Goal: Information Seeking & Learning: Learn about a topic

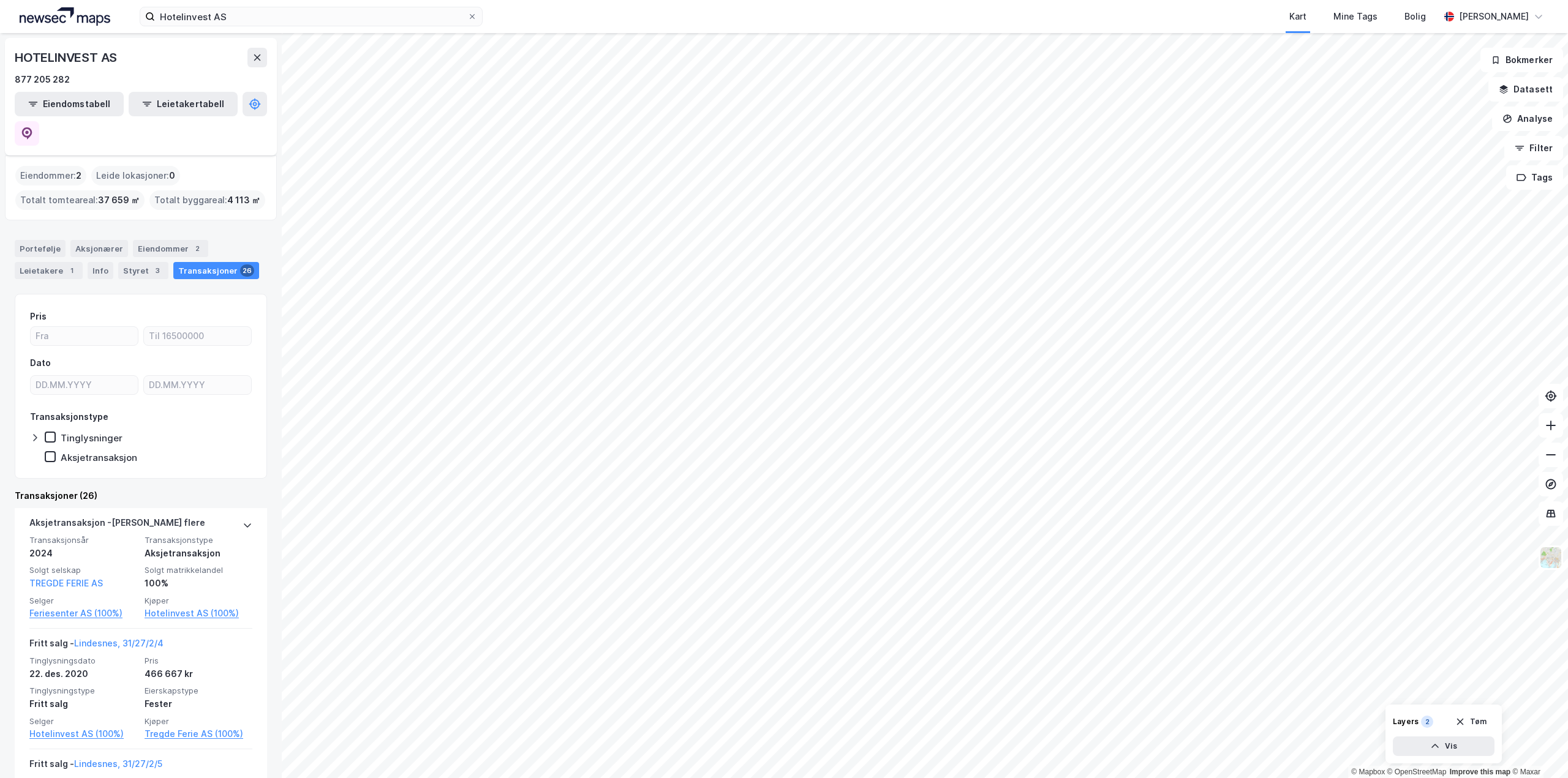
scroll to position [61, 0]
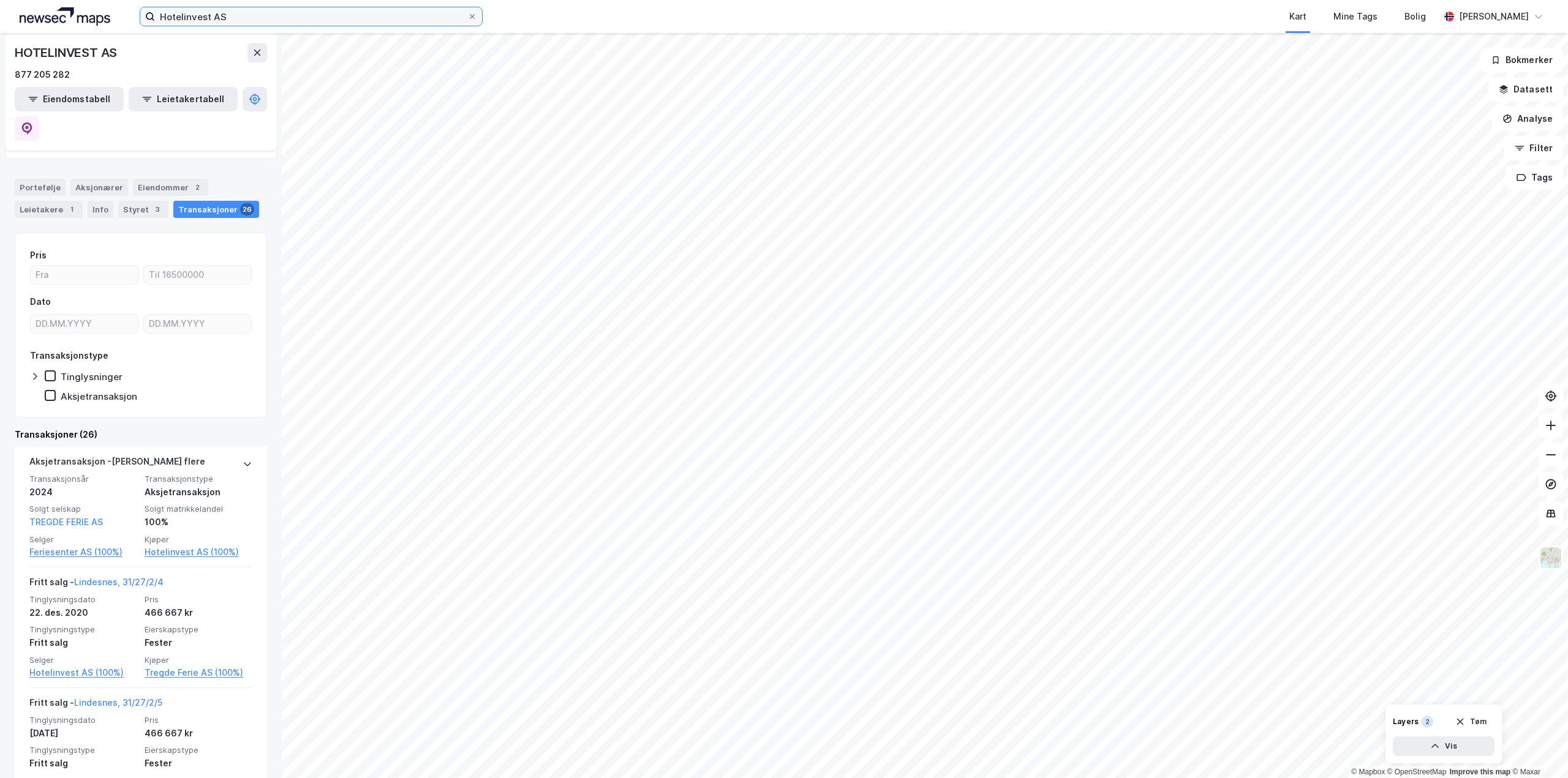
click at [364, 15] on input "Hotelinvest AS" at bounding box center [311, 16] width 312 height 19
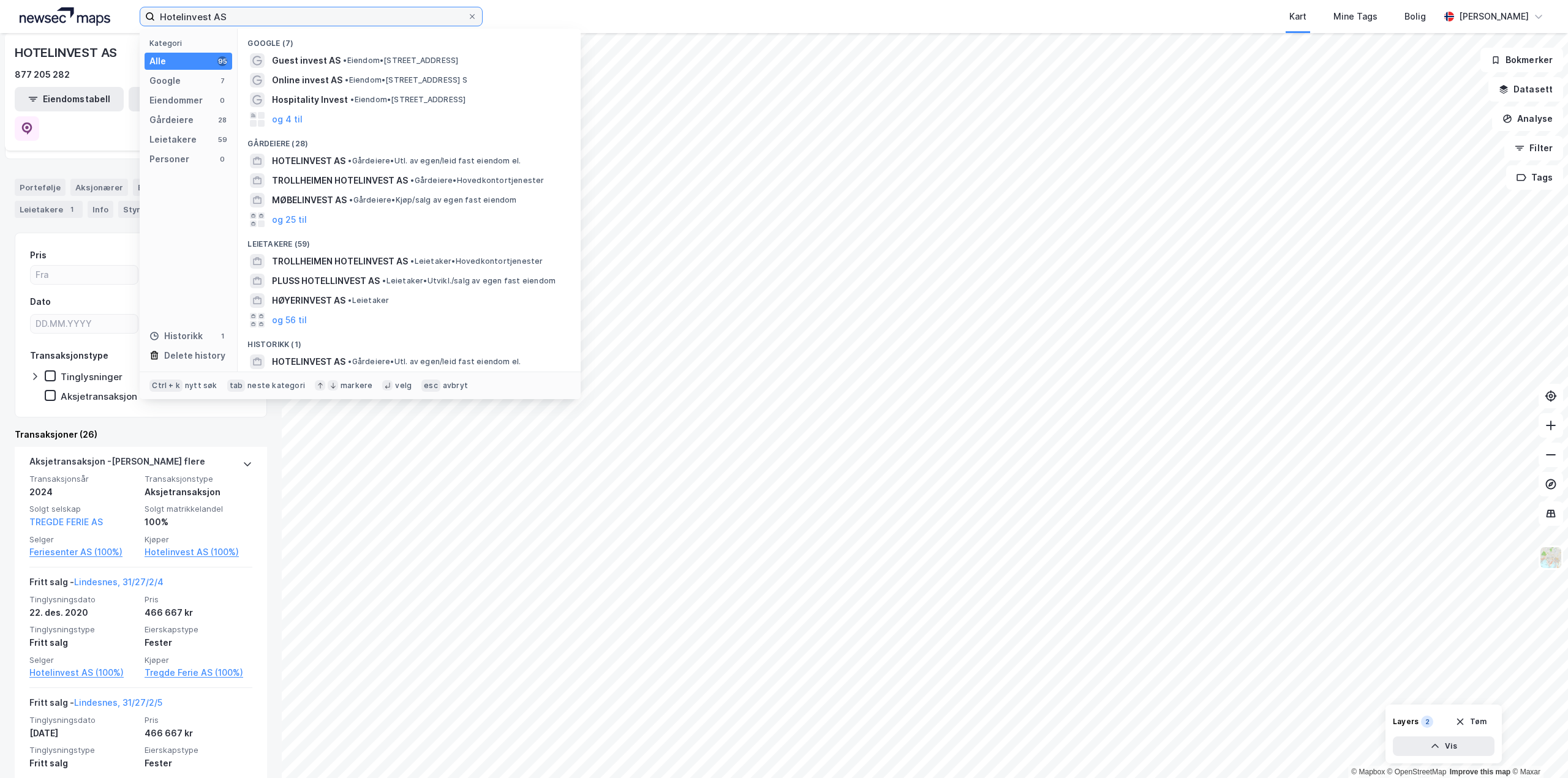
click at [364, 15] on input "Hotelinvest AS" at bounding box center [311, 16] width 312 height 19
paste input "Valstadsvingen 2."
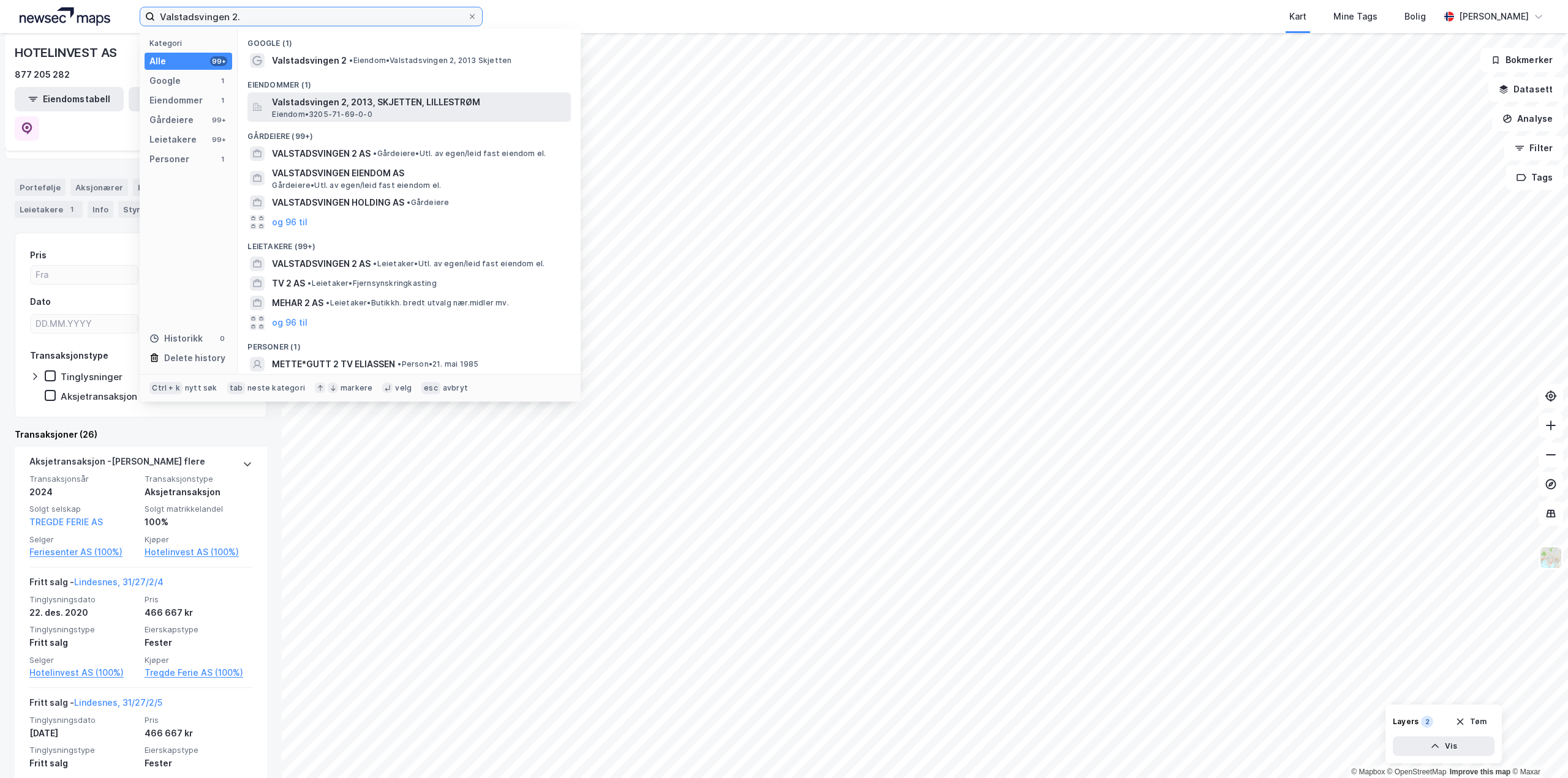
type input "Valstadsvingen 2."
click at [359, 102] on span "Valstadsvingen 2, 2013, SKJETTEN, LILLESTRØM" at bounding box center [419, 102] width 294 height 15
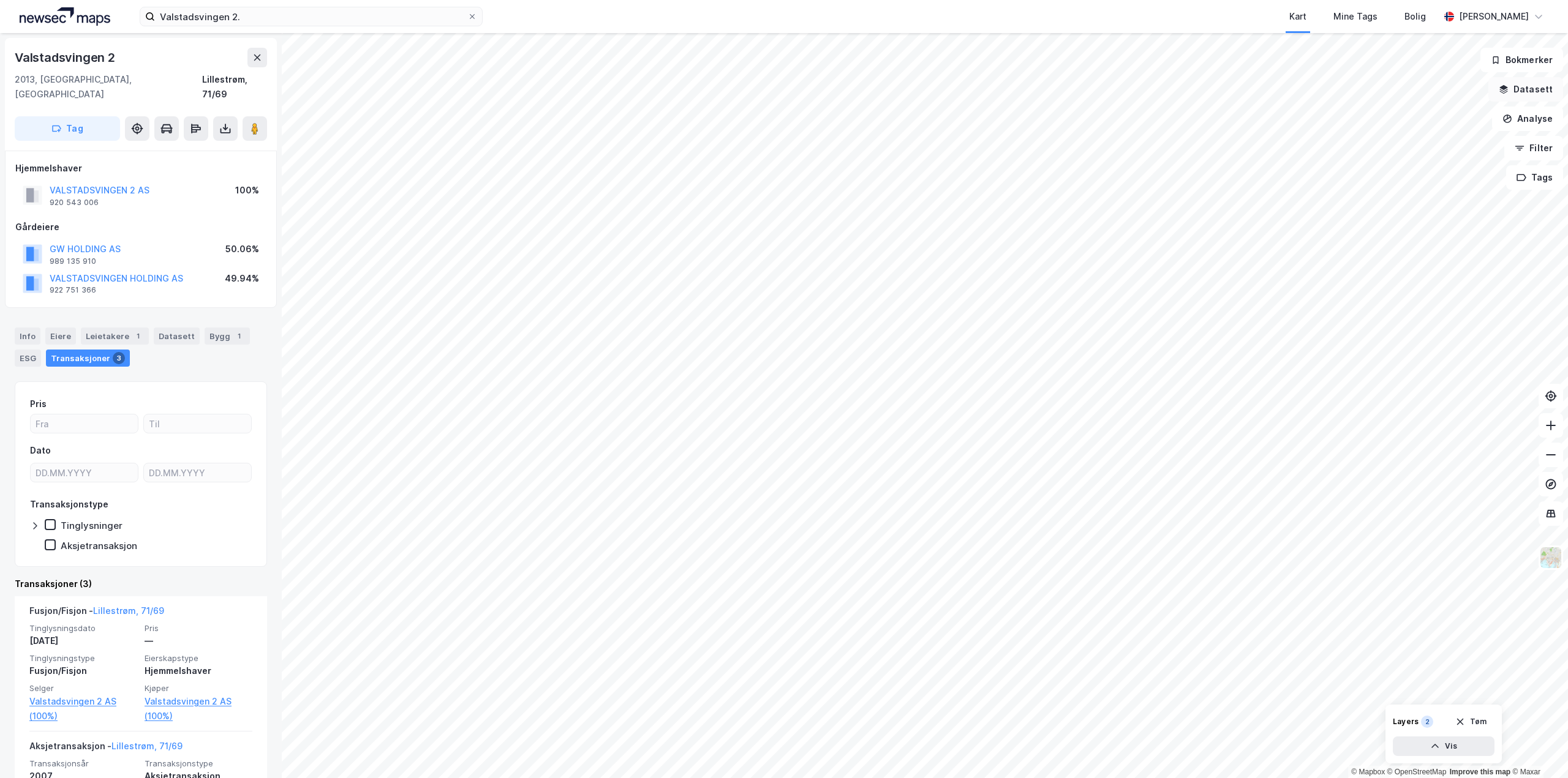
click at [1523, 87] on button "Datasett" at bounding box center [1526, 89] width 75 height 24
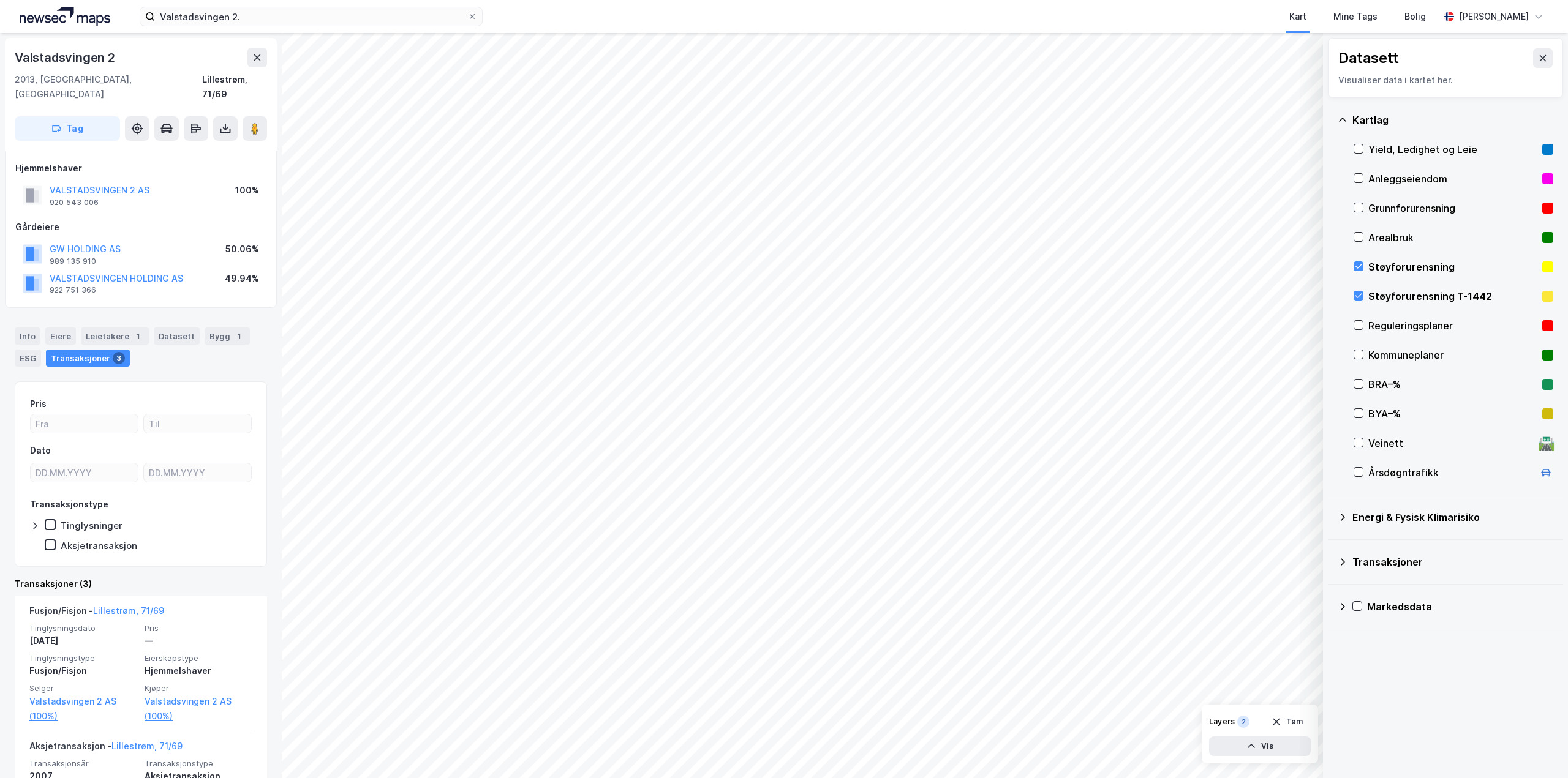
click at [1356, 265] on icon at bounding box center [1358, 266] width 9 height 9
click at [1358, 295] on icon at bounding box center [1358, 296] width 9 height 9
click at [1537, 53] on button at bounding box center [1543, 58] width 19 height 19
